Goal: Information Seeking & Learning: Understand process/instructions

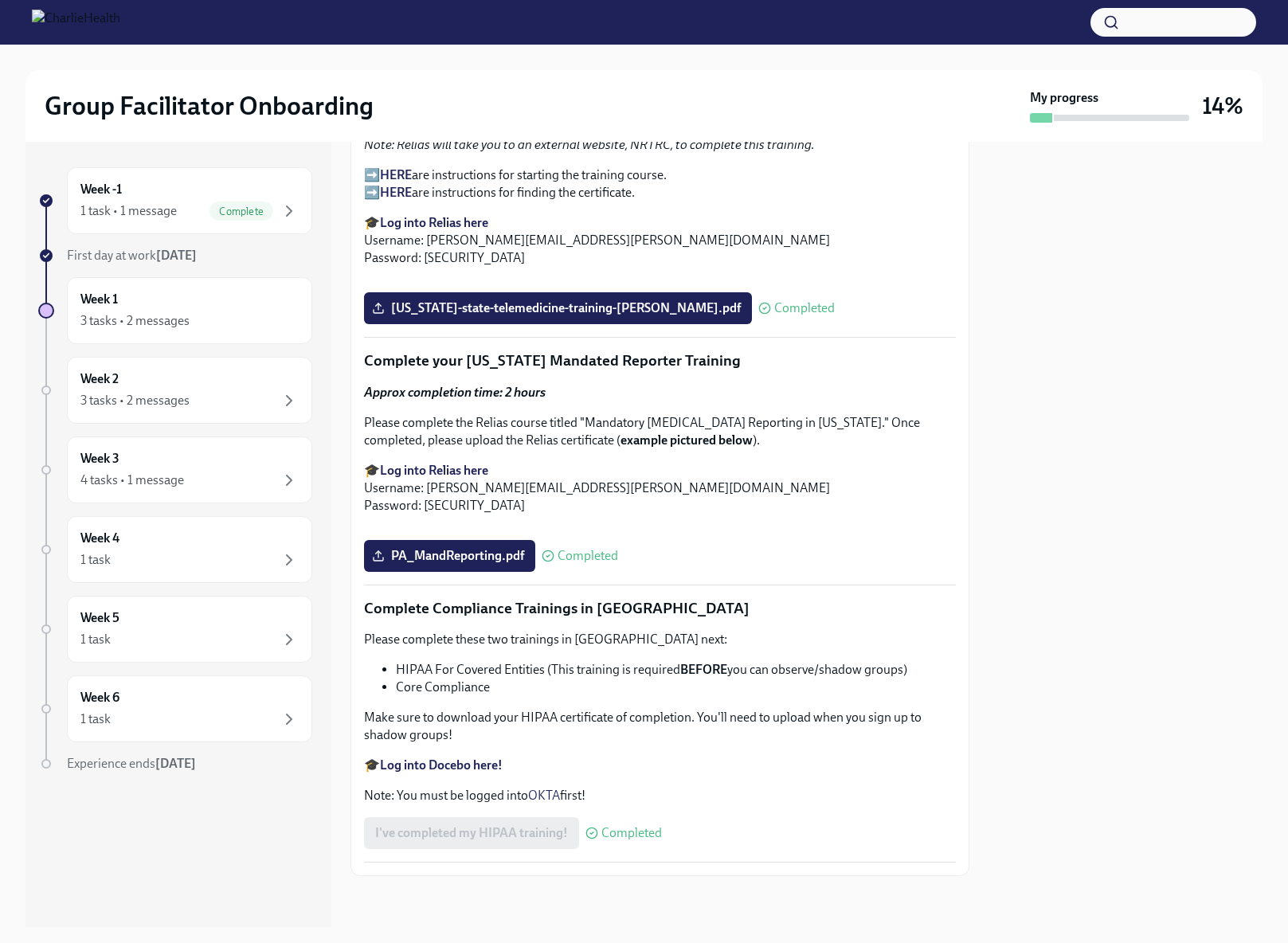
scroll to position [2843, 0]
click at [292, 209] on icon "button" at bounding box center [289, 211] width 19 height 19
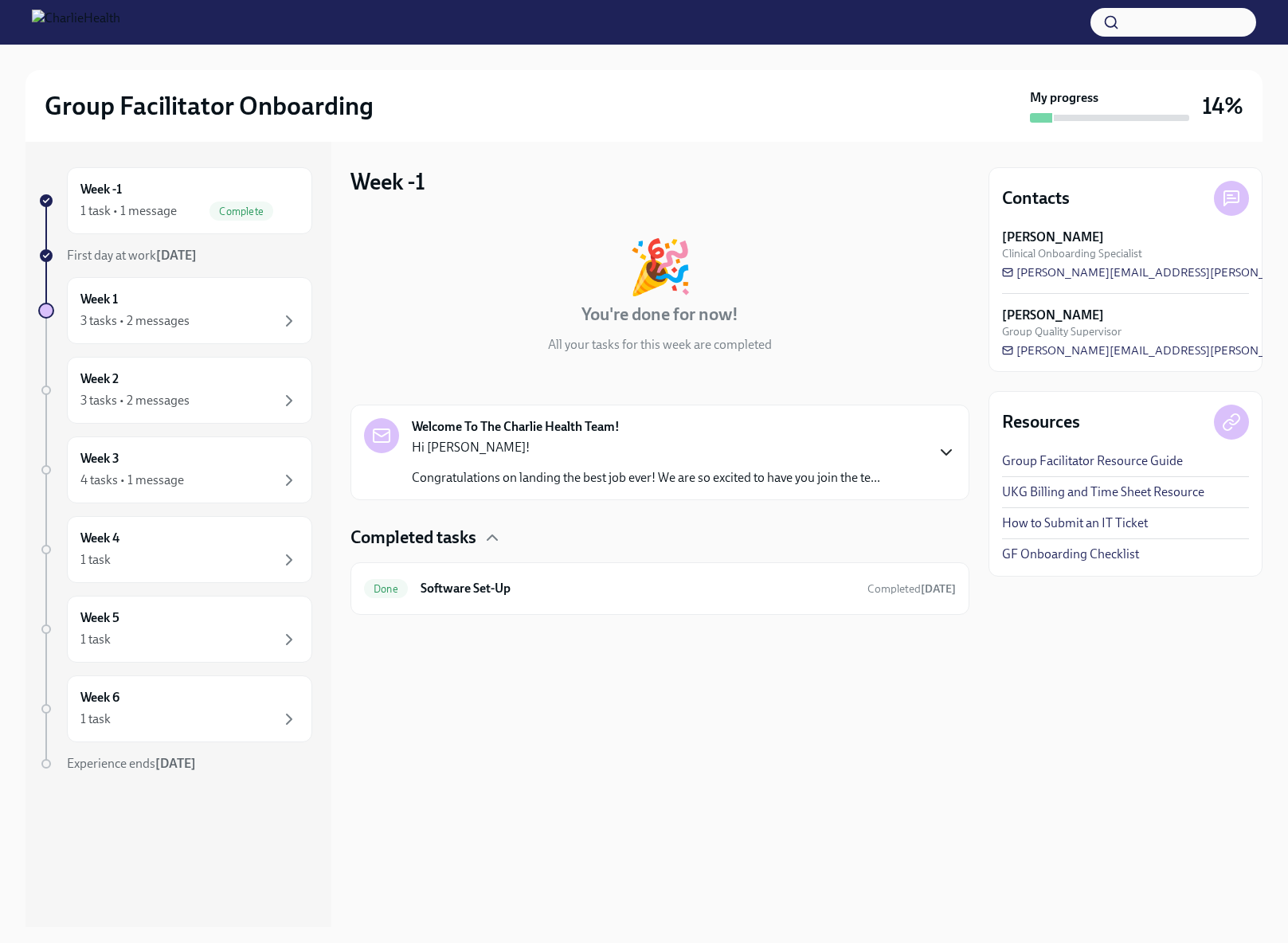
click at [946, 449] on icon "button" at bounding box center [946, 452] width 19 height 19
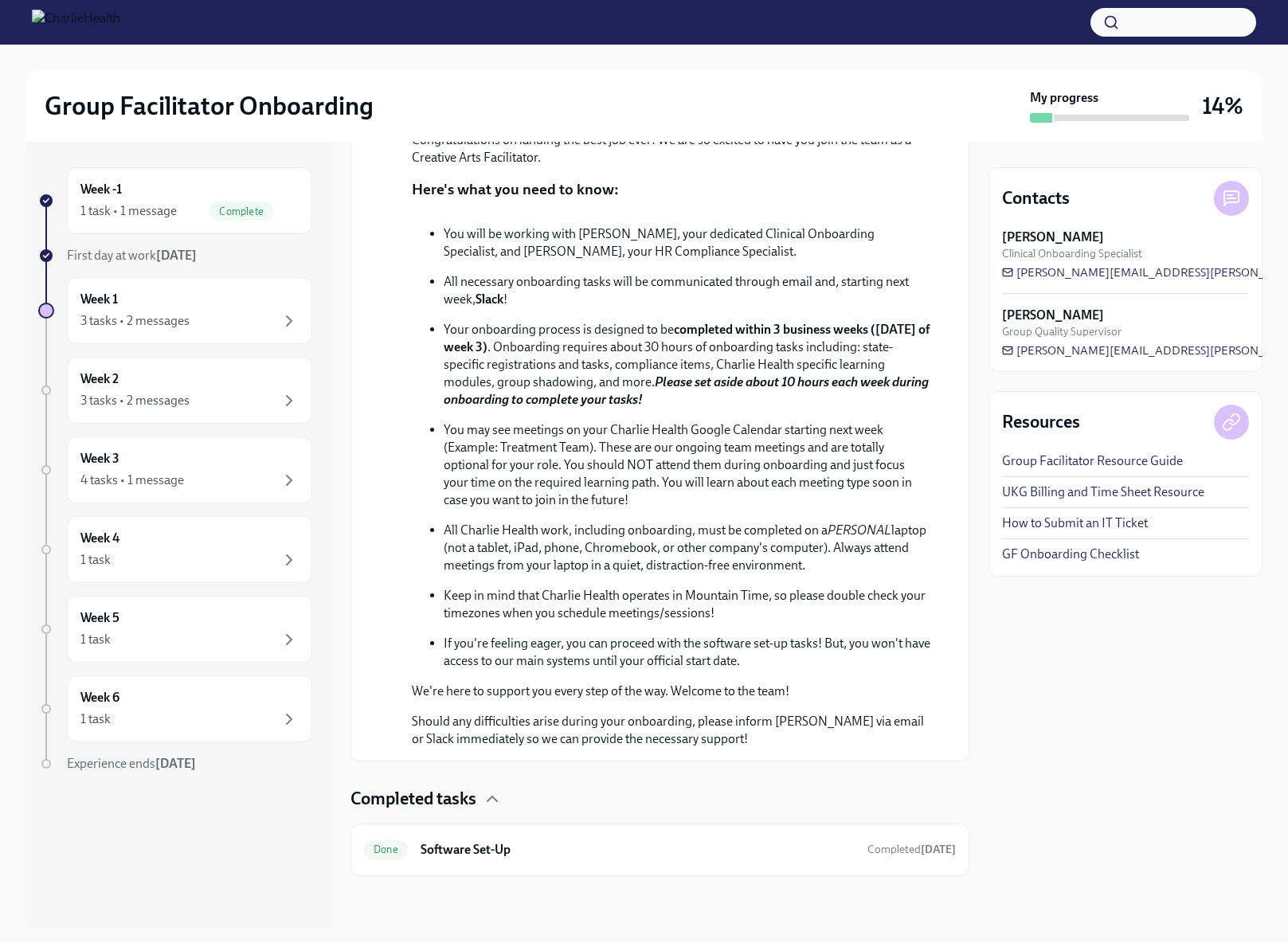
scroll to position [545, 0]
click at [284, 315] on icon "button" at bounding box center [289, 321] width 19 height 19
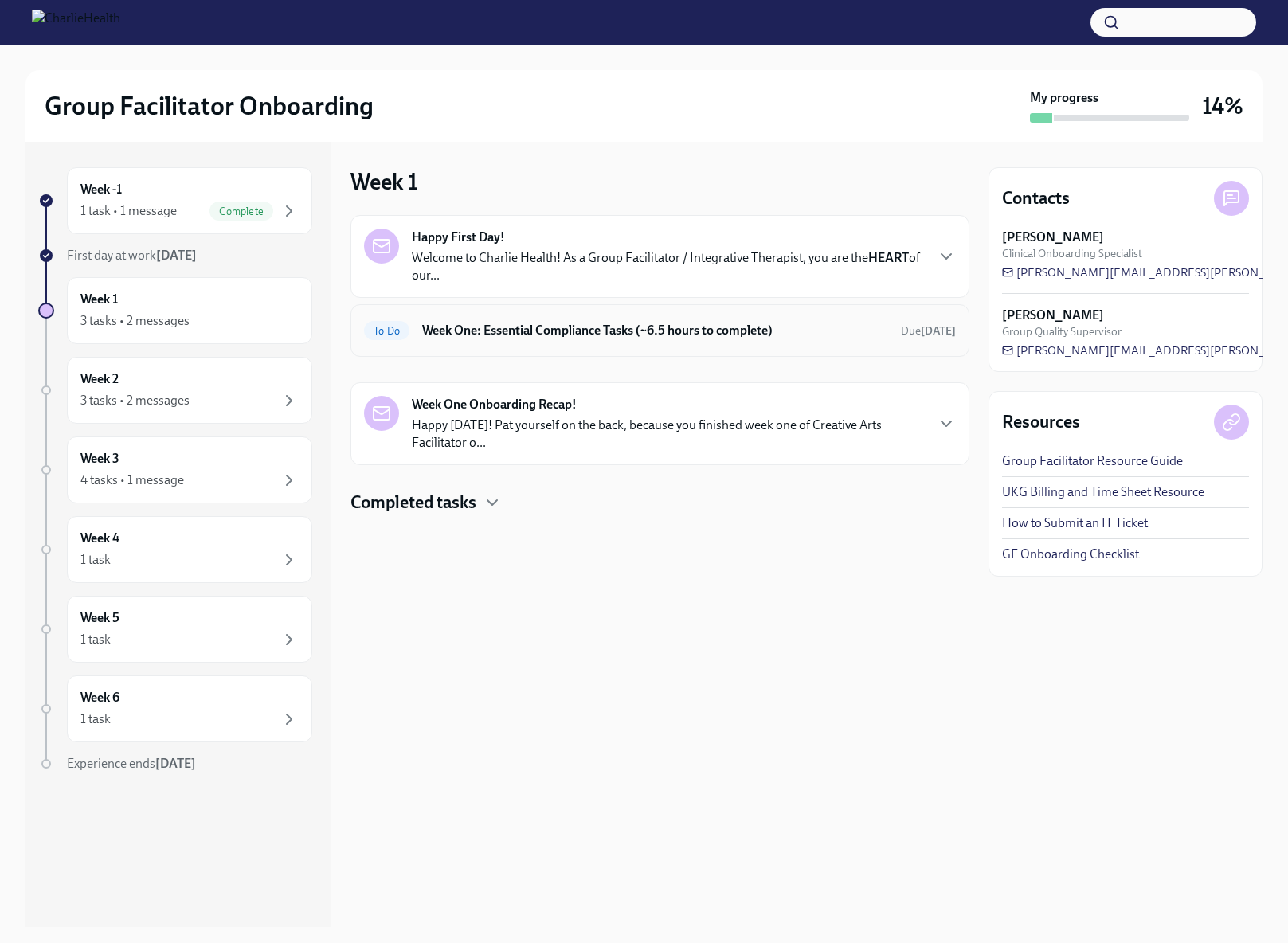
click at [742, 326] on h6 "Week One: Essential Compliance Tasks (~6.5 hours to complete)" at bounding box center [655, 331] width 466 height 18
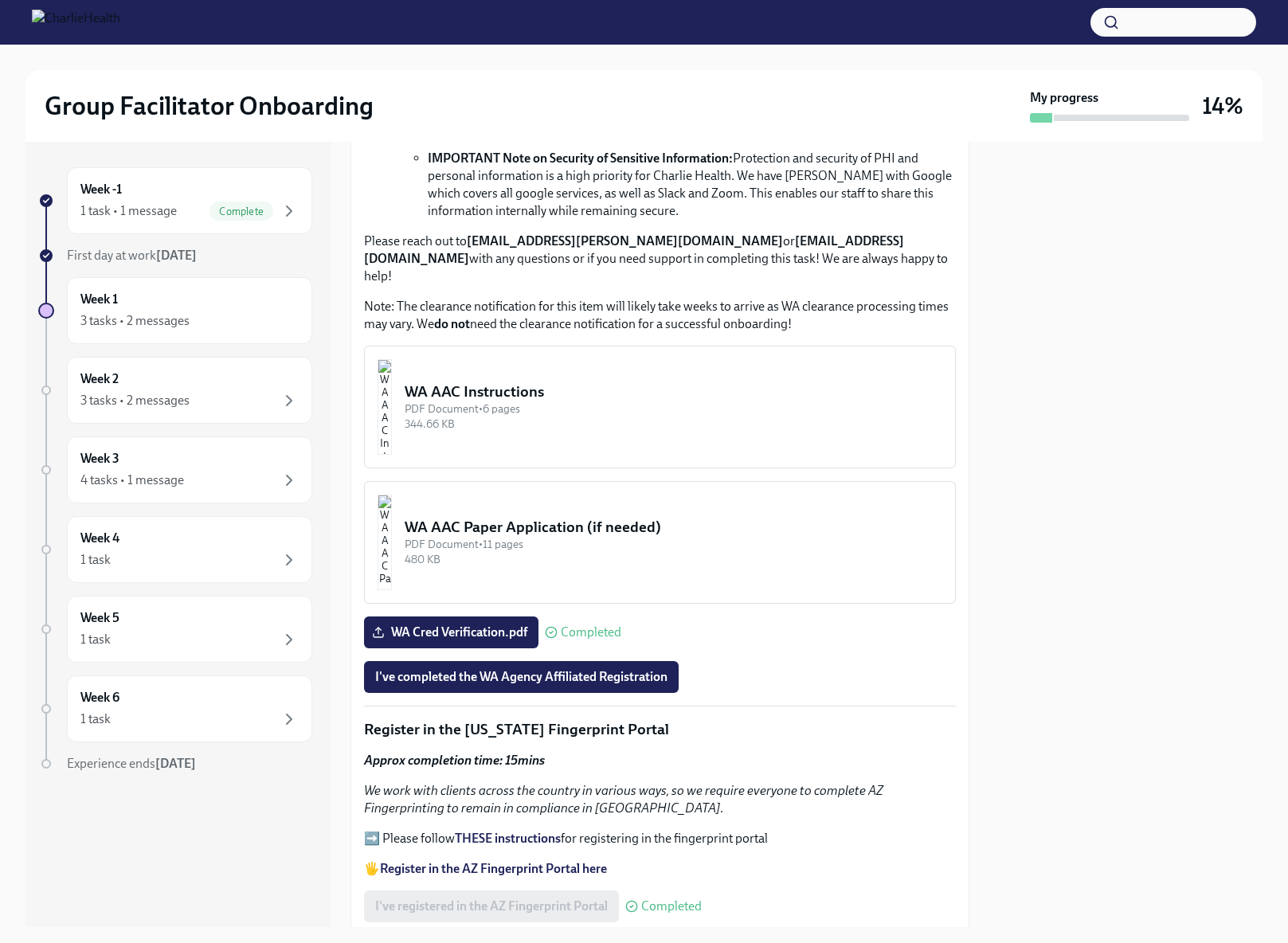
scroll to position [1211, 0]
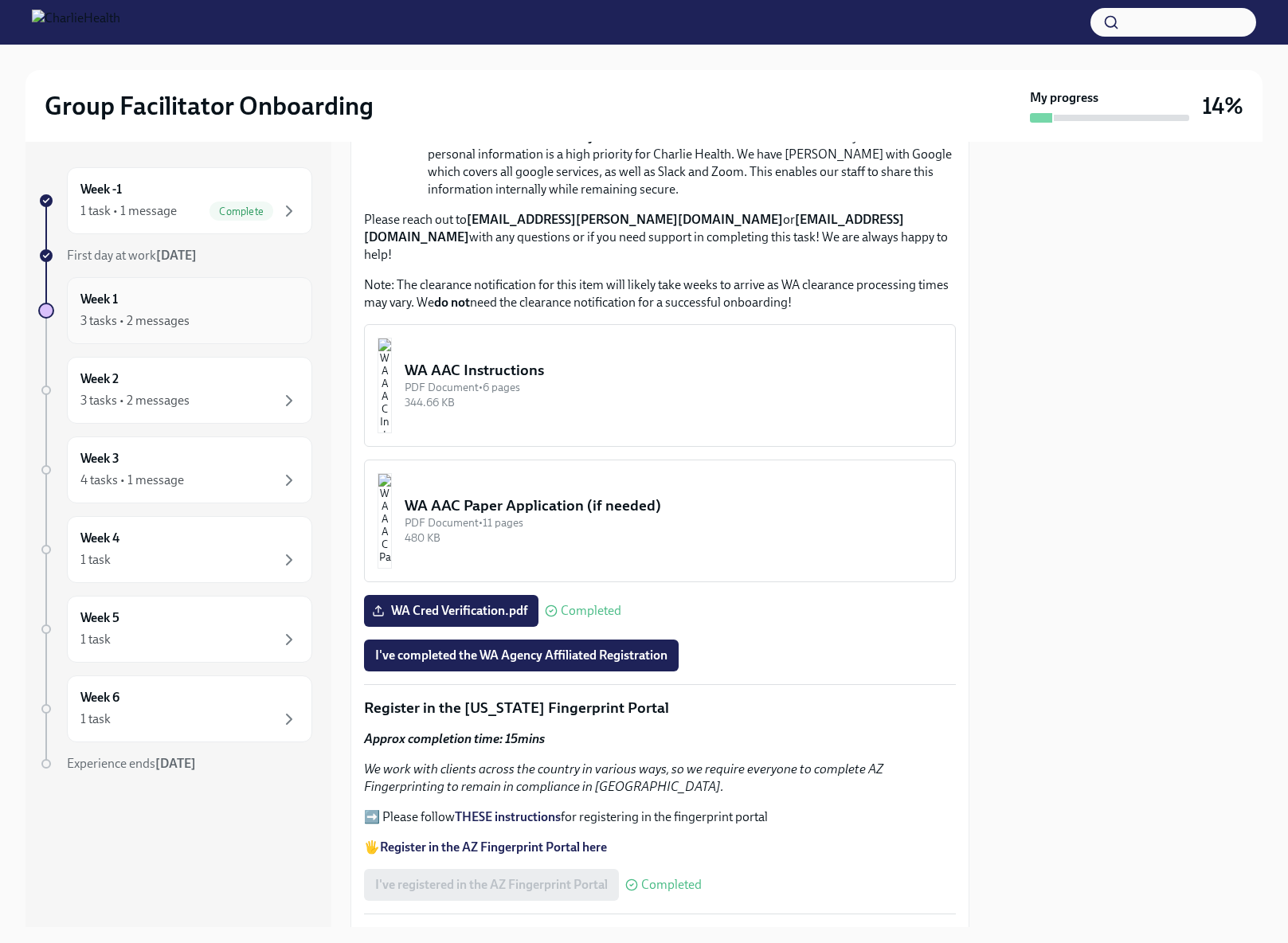
click at [186, 311] on div "3 tasks • 2 messages" at bounding box center [190, 321] width 218 height 19
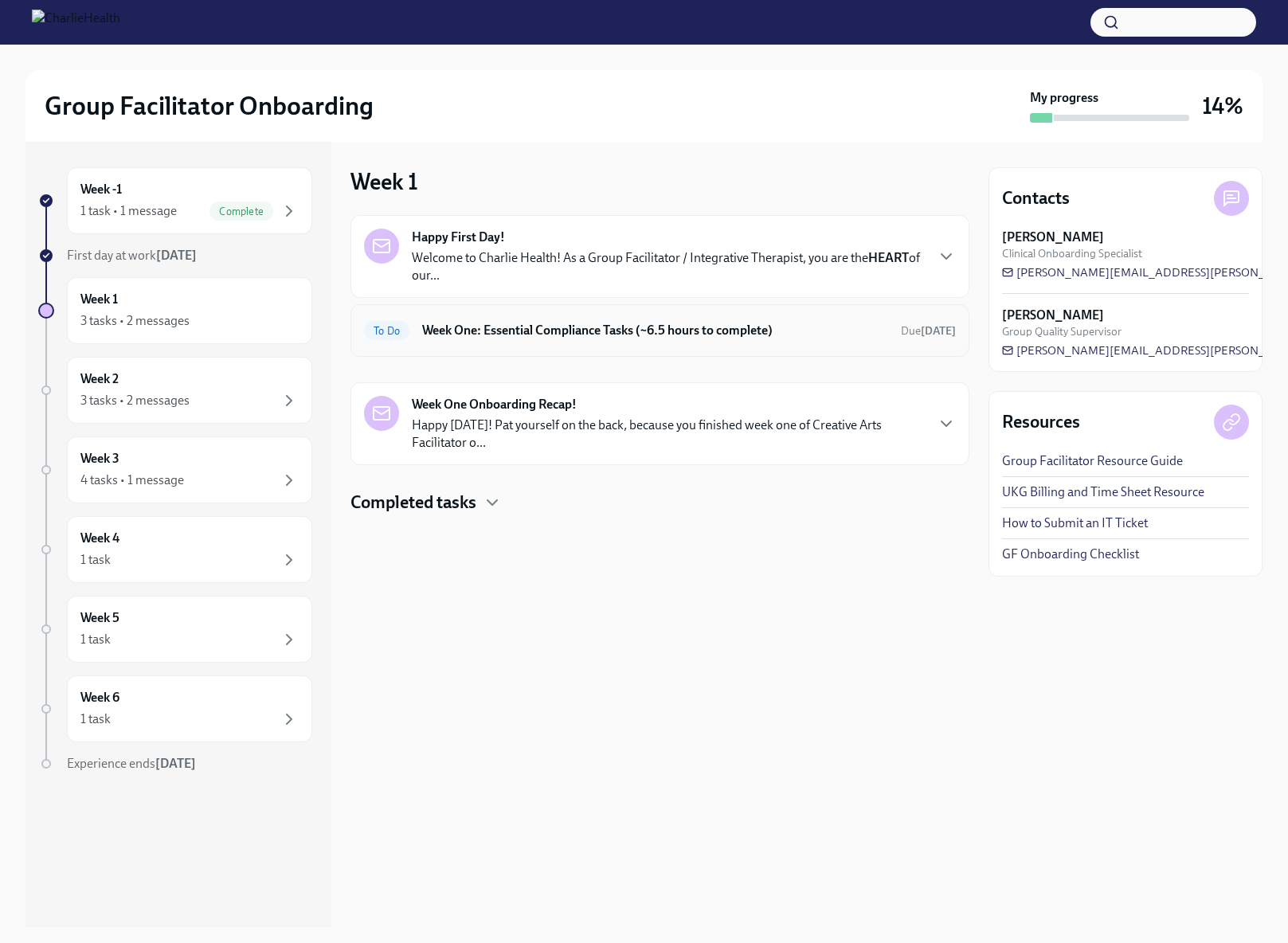
click at [707, 336] on h6 "Week One: Essential Compliance Tasks (~6.5 hours to complete)" at bounding box center [655, 331] width 466 height 18
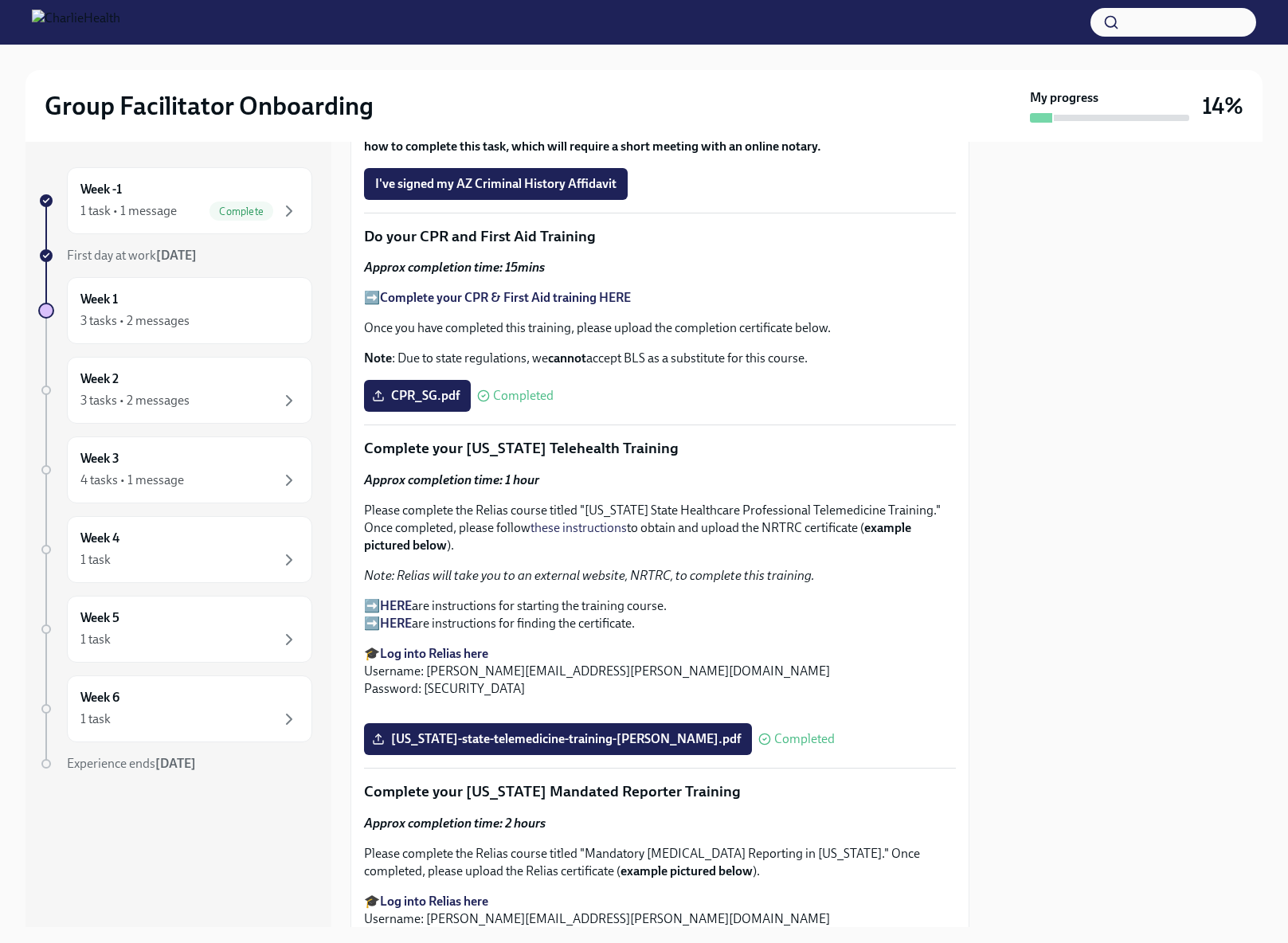
scroll to position [2170, 0]
